Goal: Find specific page/section: Find specific page/section

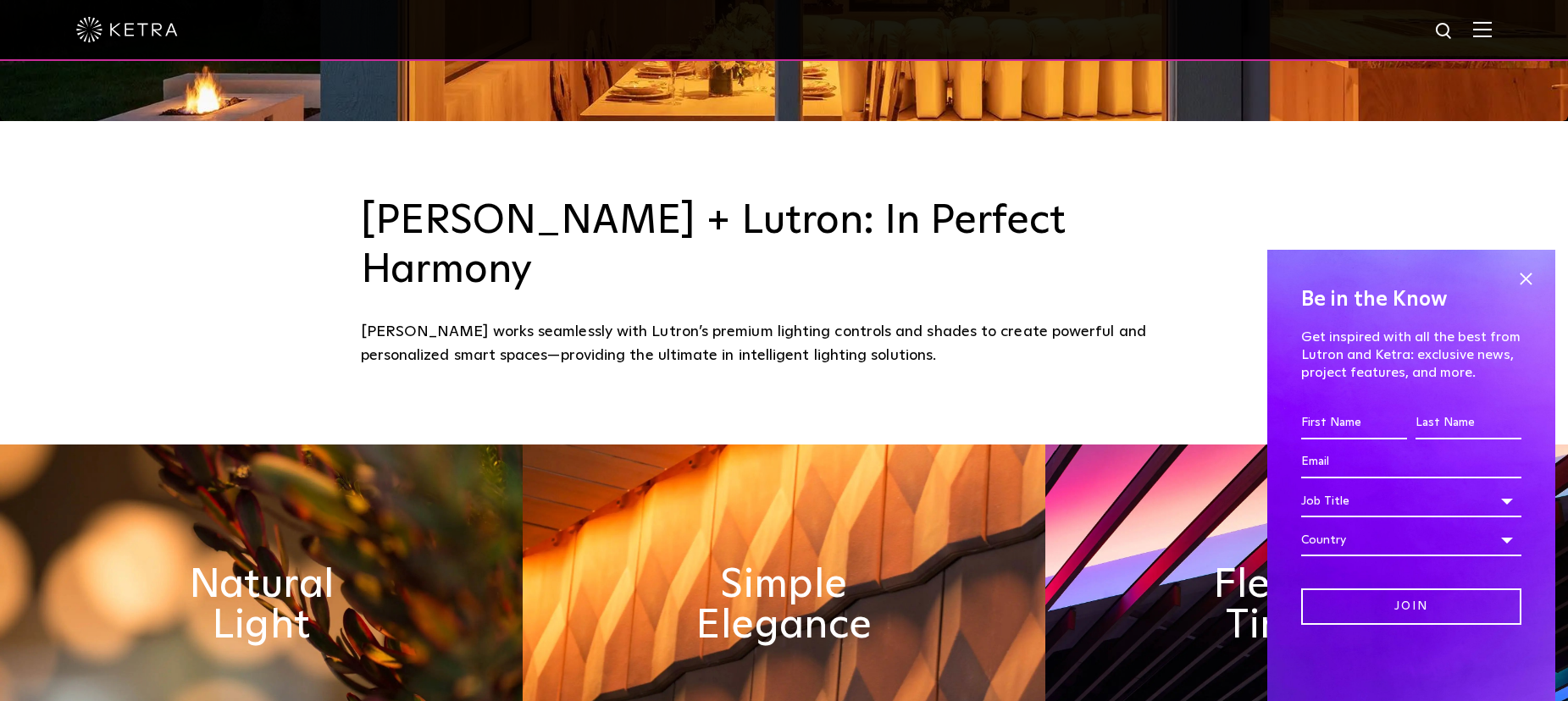
scroll to position [508, 0]
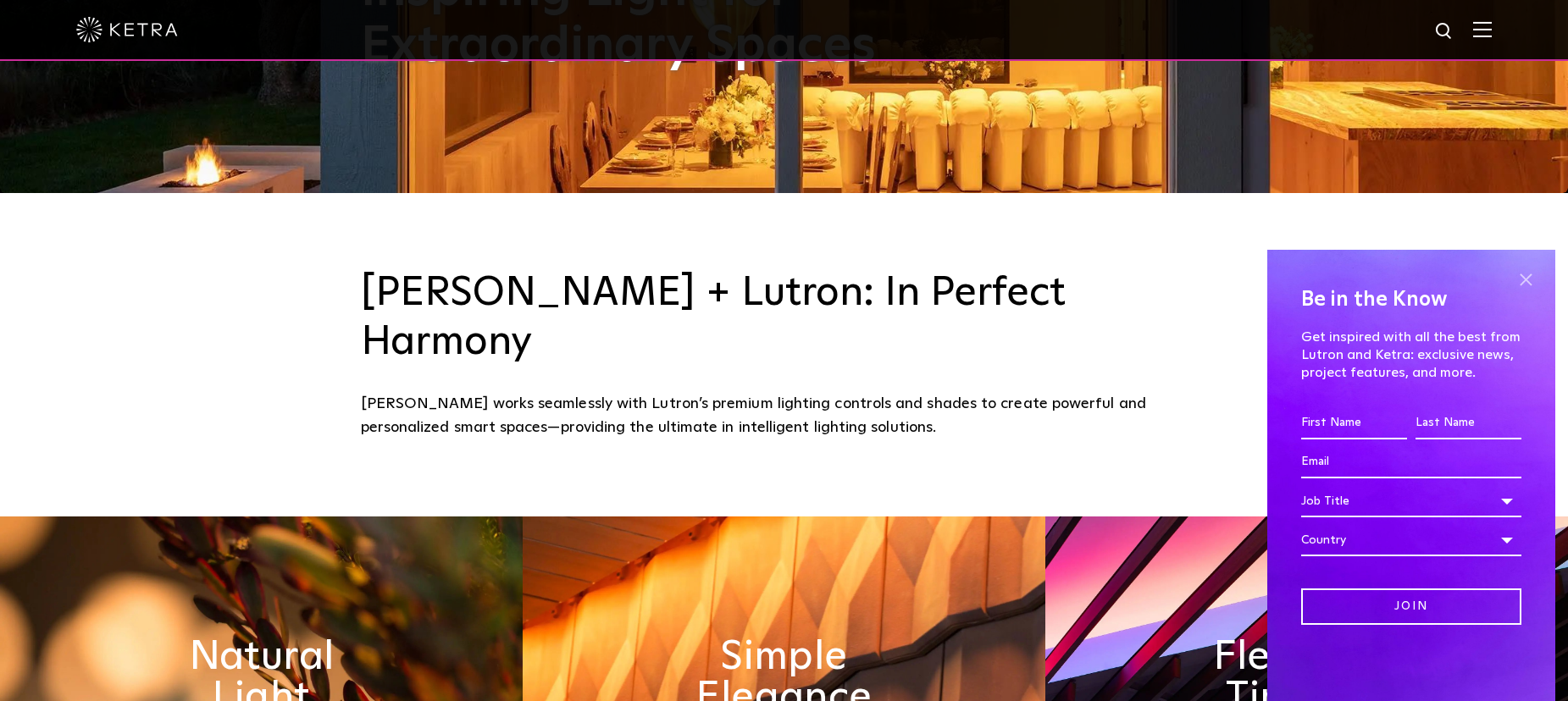
click at [1520, 276] on span at bounding box center [1525, 280] width 26 height 26
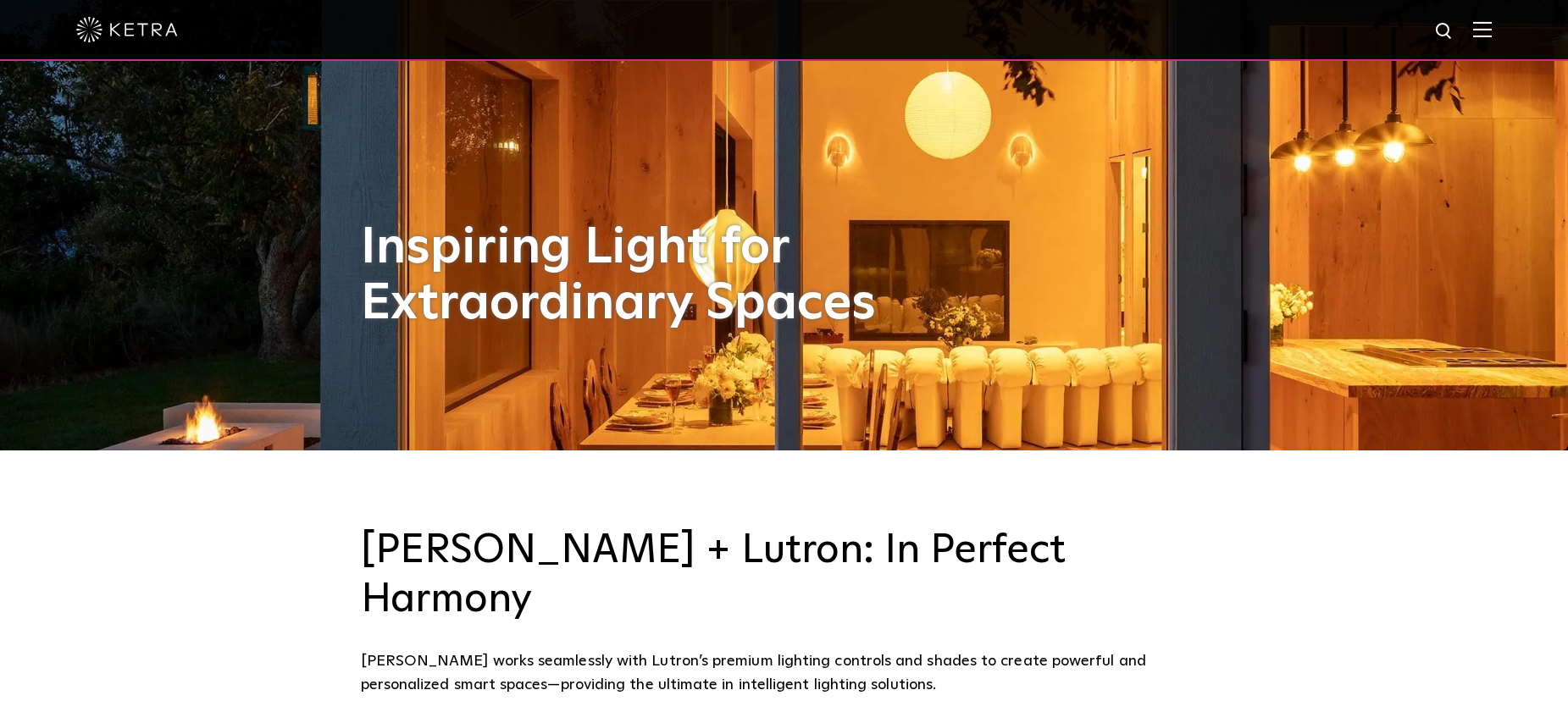
scroll to position [0, 0]
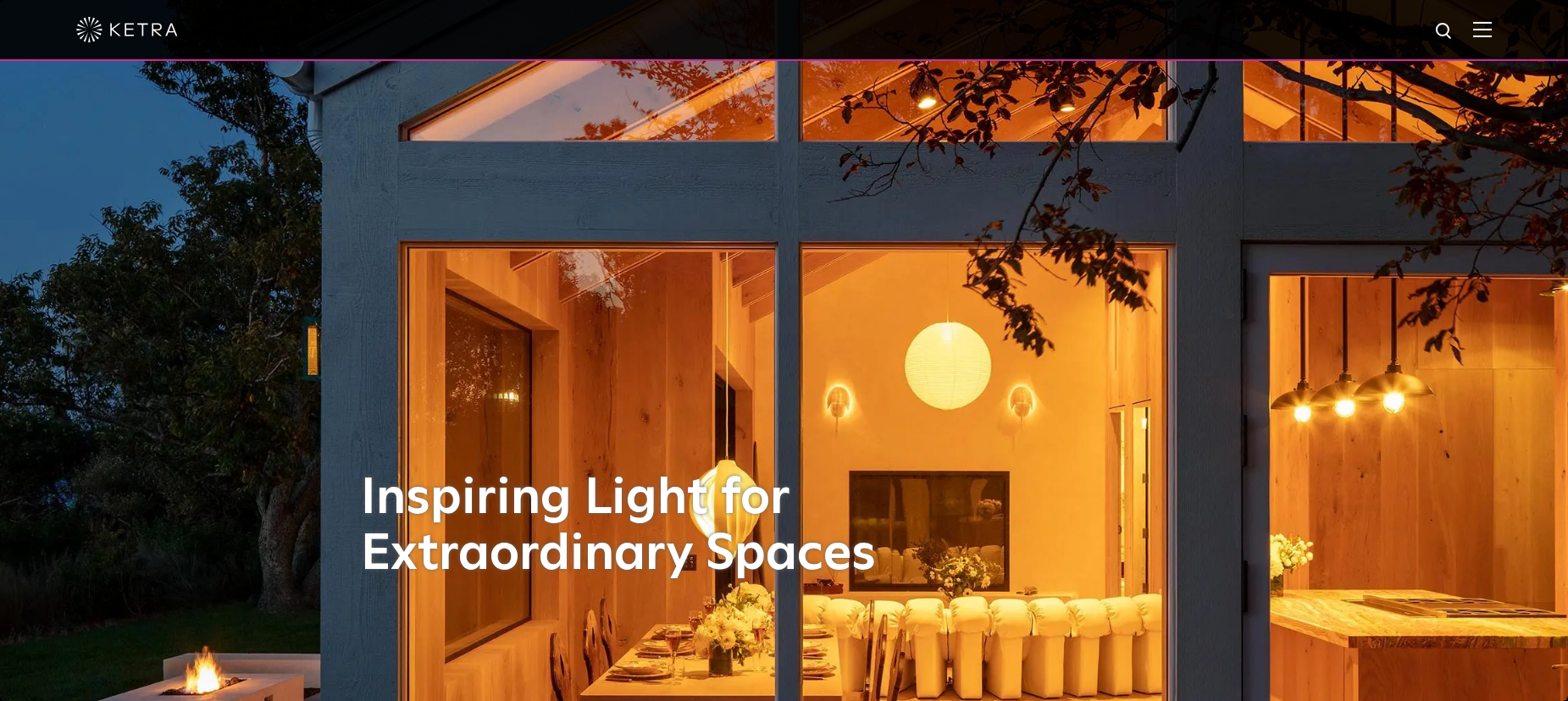
click at [1492, 32] on img at bounding box center [1482, 29] width 19 height 16
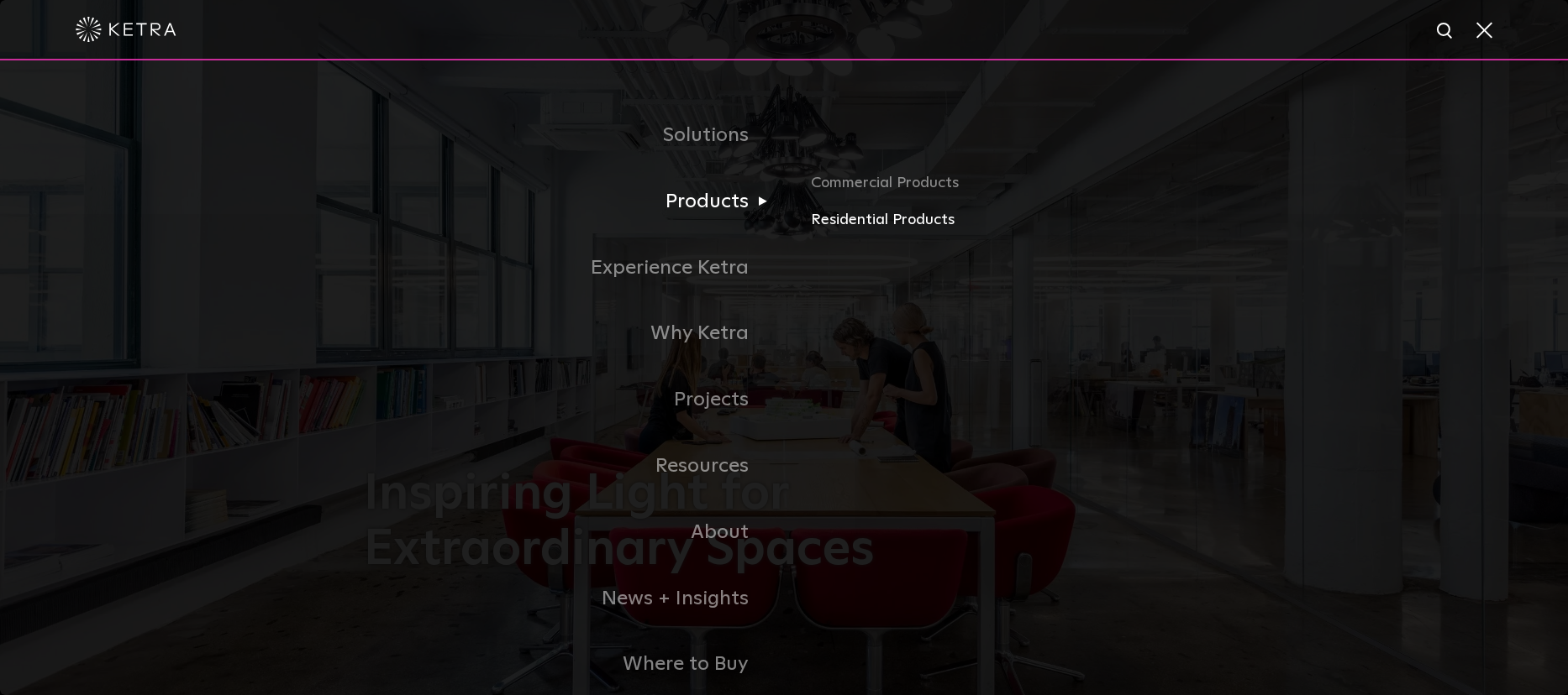
click at [827, 220] on link "Residential Products" at bounding box center [1007, 220] width 393 height 25
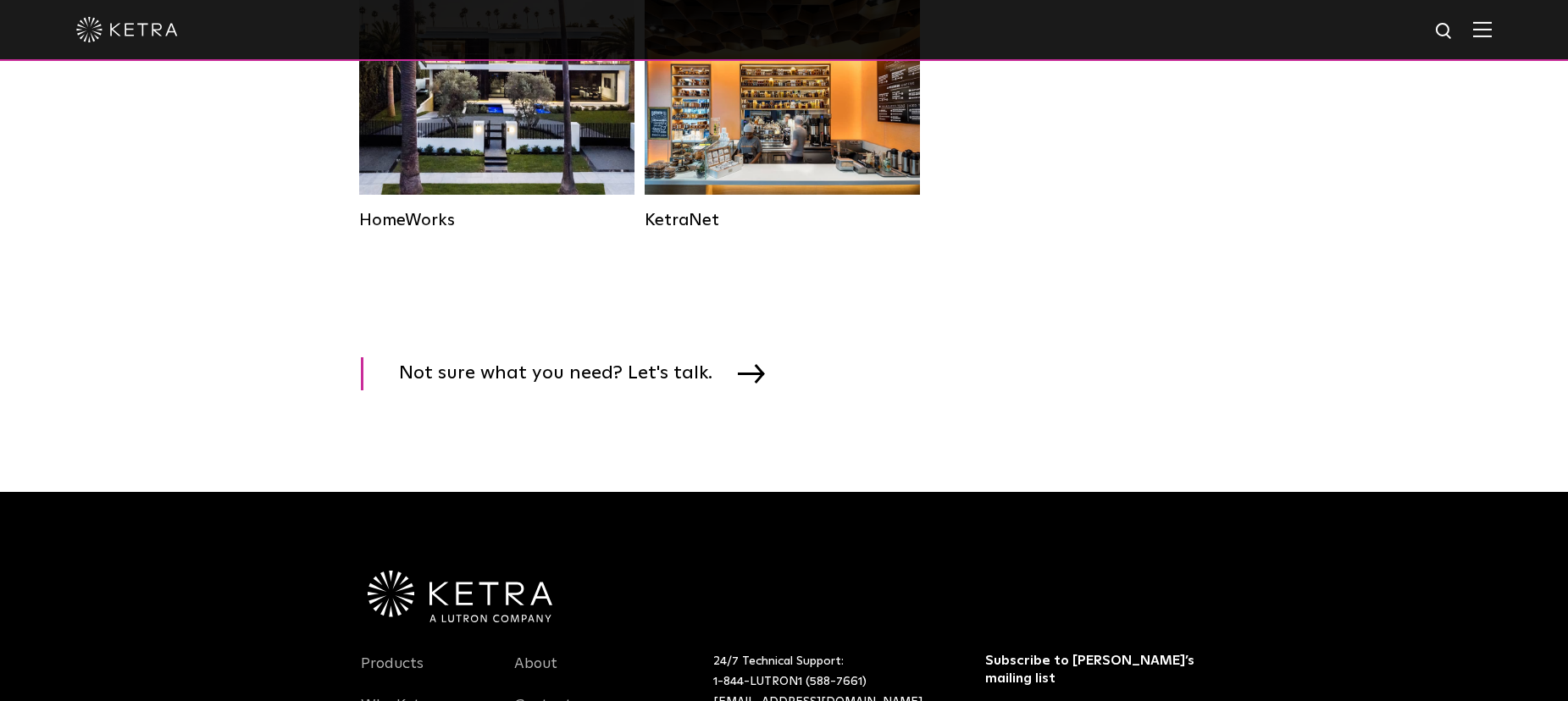
scroll to position [2089, 0]
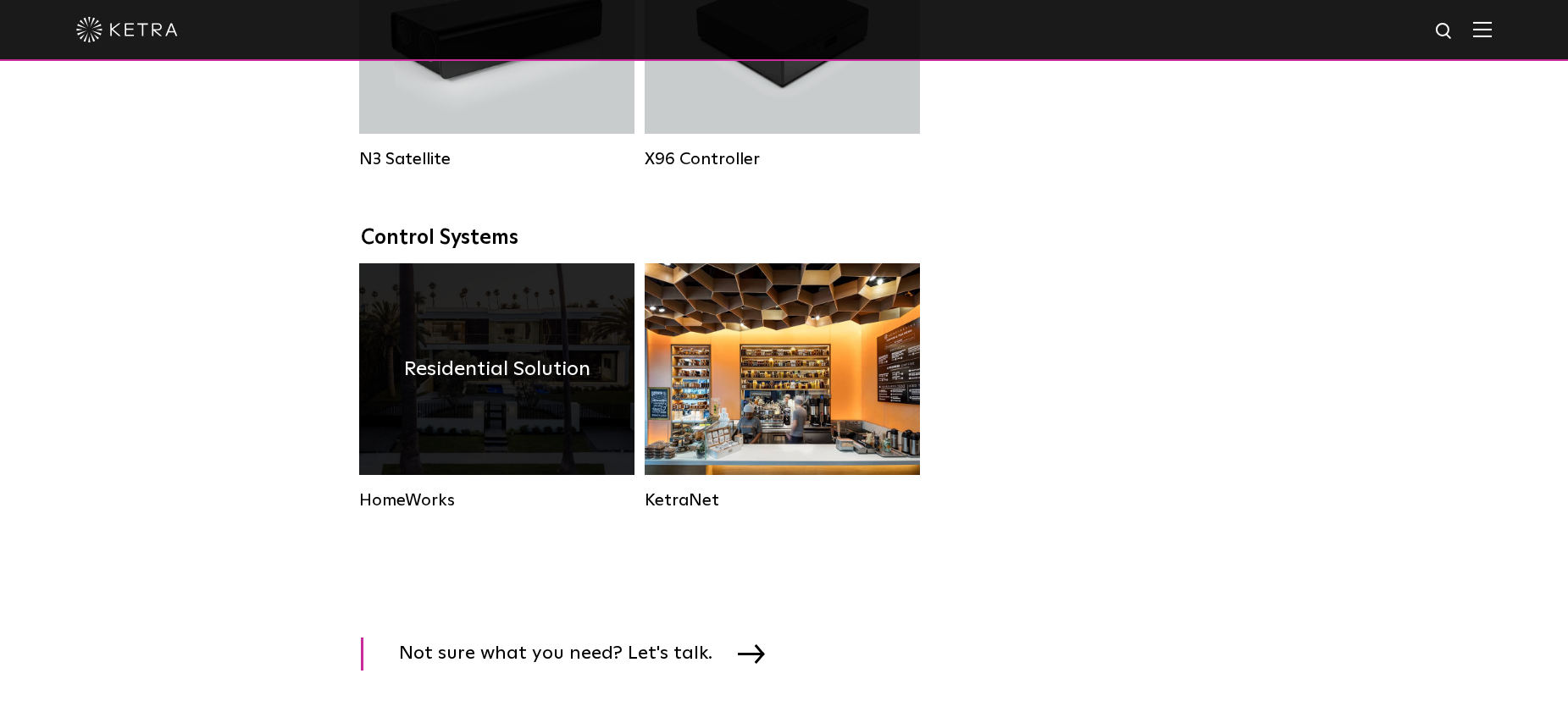
click at [496, 460] on div "Residential Solution" at bounding box center [497, 369] width 276 height 211
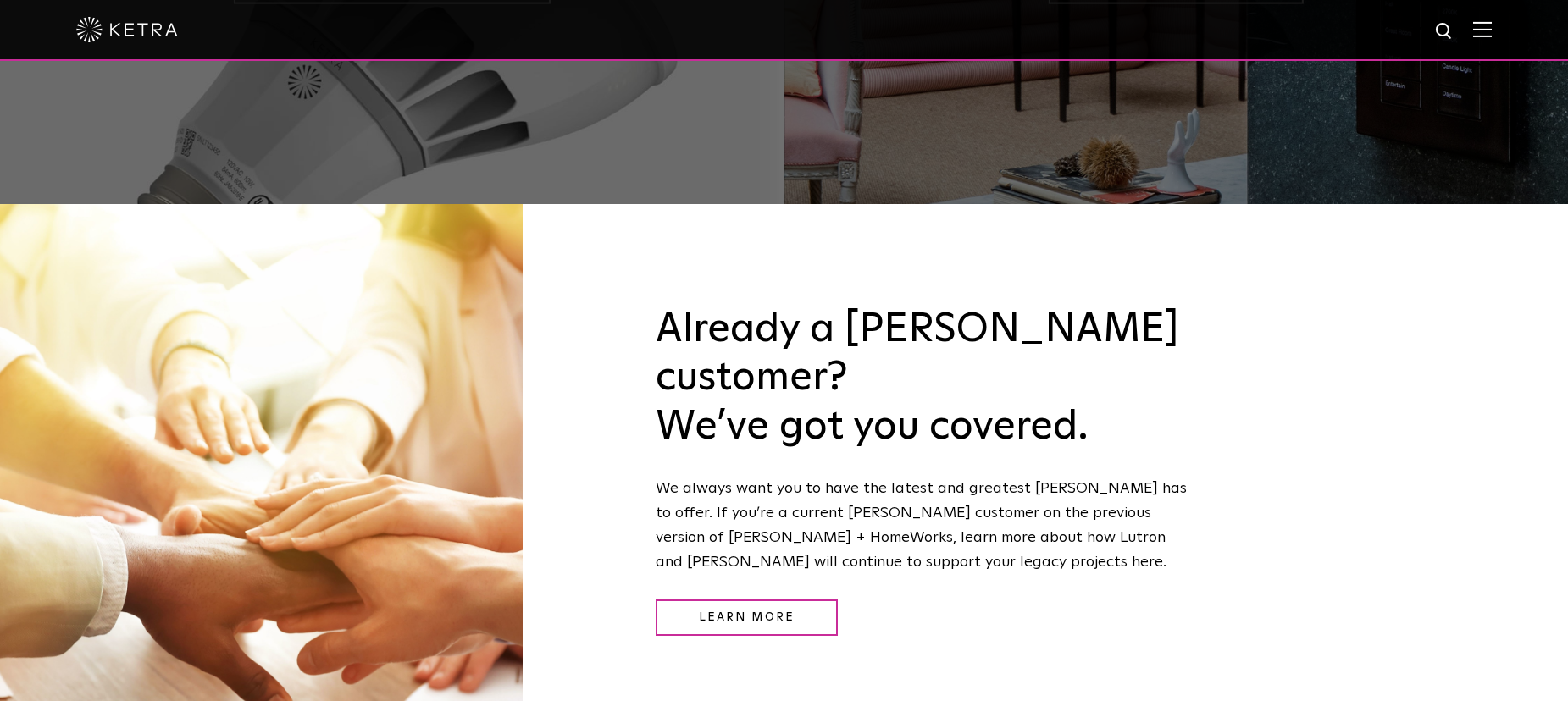
scroll to position [1808, 0]
